Goal: Communication & Community: Answer question/provide support

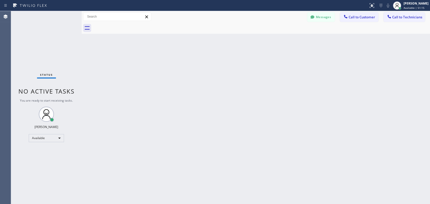
click at [395, 19] on span "Call to Technicians" at bounding box center [407, 17] width 30 height 5
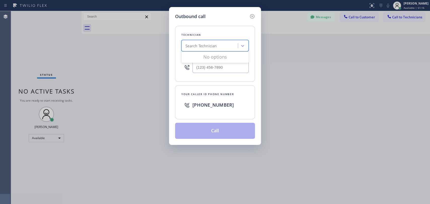
click at [207, 49] on div "Search Technician" at bounding box center [210, 46] width 55 height 9
type input "ы"
type input "[PERSON_NAME]"
click at [216, 57] on div "[PERSON_NAME]" at bounding box center [214, 56] width 67 height 9
type input "[PHONE_NUMBER]"
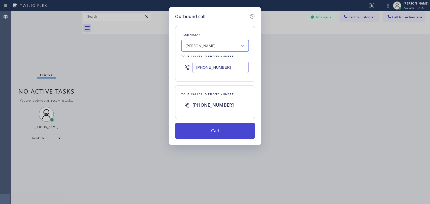
click at [210, 132] on button "Call" at bounding box center [215, 131] width 80 height 16
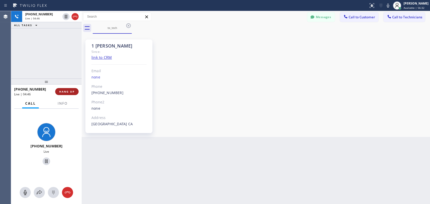
click at [63, 89] on button "HANG UP" at bounding box center [66, 91] width 23 height 7
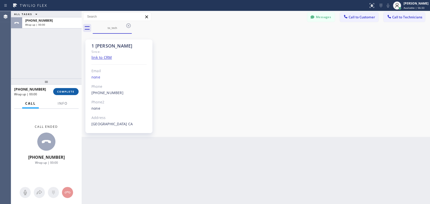
drag, startPoint x: 63, startPoint y: 89, endPoint x: 66, endPoint y: 89, distance: 3.0
click at [66, 89] on button "COMPLETE" at bounding box center [65, 91] width 25 height 7
click at [62, 93] on span "COMPLETE" at bounding box center [65, 92] width 17 height 4
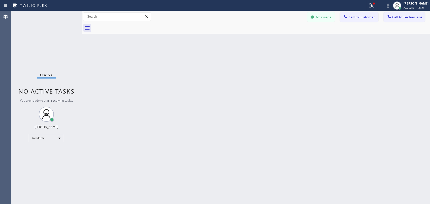
click at [50, 142] on div "Status No active tasks You are ready to start receiving tasks. [PERSON_NAME] Av…" at bounding box center [46, 107] width 70 height 193
click at [51, 139] on div "Available" at bounding box center [46, 138] width 35 height 8
click at [52, 143] on li "Offline" at bounding box center [46, 145] width 34 height 6
click at [405, 4] on div "[PERSON_NAME]" at bounding box center [415, 3] width 25 height 4
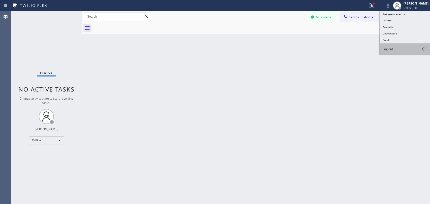
click at [393, 50] on button "Log out" at bounding box center [404, 49] width 50 height 11
